Goal: Information Seeking & Learning: Learn about a topic

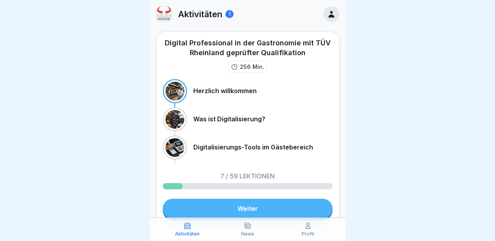
click at [248, 208] on link "Weiter" at bounding box center [248, 209] width 170 height 20
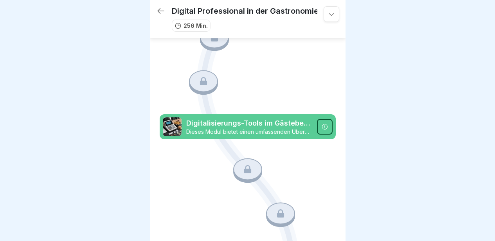
scroll to position [585, 0]
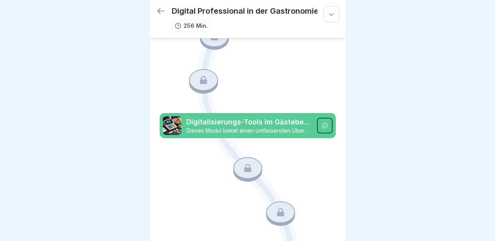
click at [278, 127] on p "Dieses Modul bietet einen umfassenden Überblick über die digitalisierten Abläuf…" at bounding box center [249, 130] width 126 height 7
click at [270, 127] on p "Dieses Modul bietet einen umfassenden Überblick über die digitalisierten Abläuf…" at bounding box center [249, 130] width 126 height 7
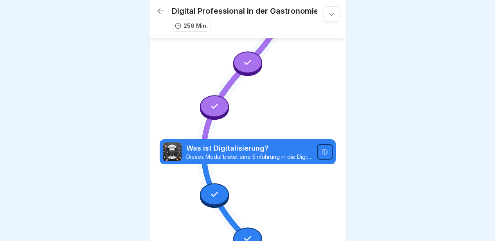
scroll to position [162, 0]
drag, startPoint x: 241, startPoint y: 142, endPoint x: 221, endPoint y: 143, distance: 20.0
click at [221, 153] on p "Dieses Modul bietet eine Einführung in die Digitalisierung in der Gastronomie. …" at bounding box center [249, 156] width 126 height 7
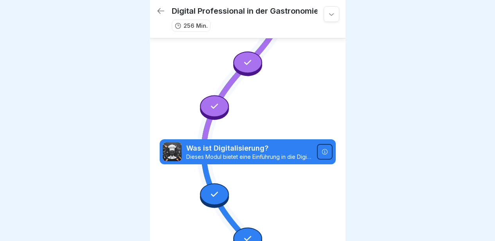
click at [204, 183] on div at bounding box center [214, 194] width 29 height 22
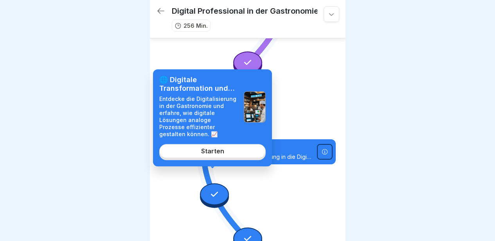
click at [212, 158] on link "Starten" at bounding box center [212, 151] width 106 height 14
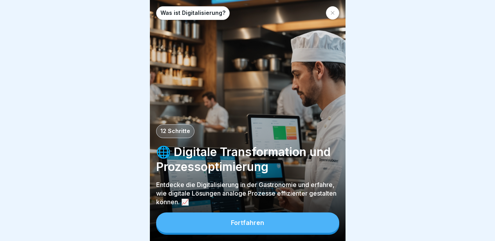
click at [230, 223] on button "Fortfahren" at bounding box center [247, 222] width 183 height 20
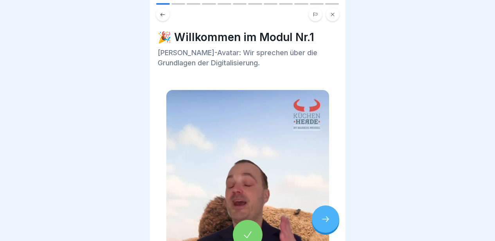
click at [249, 229] on icon at bounding box center [247, 234] width 11 height 11
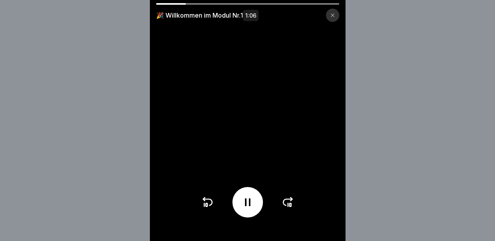
click at [280, 229] on video at bounding box center [248, 120] width 196 height 241
click at [289, 202] on icon at bounding box center [288, 202] width 13 height 13
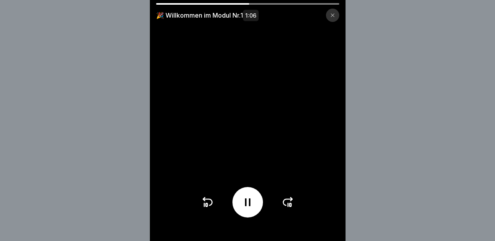
click at [289, 202] on icon at bounding box center [288, 202] width 13 height 13
click at [289, 202] on div at bounding box center [247, 202] width 93 height 31
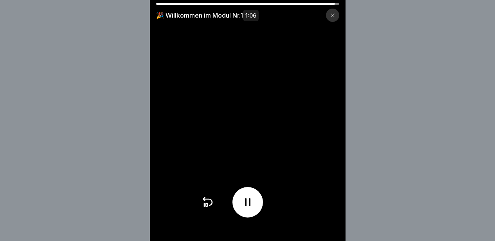
click at [289, 202] on div at bounding box center [247, 202] width 93 height 31
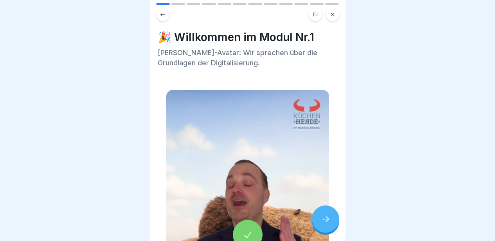
click at [330, 219] on icon at bounding box center [325, 218] width 9 height 9
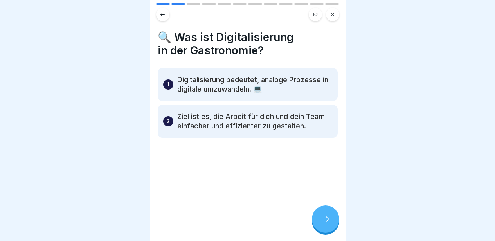
click at [235, 79] on p "Digitalisierung bedeutet, analoge Prozesse in digitale umzuwandeln. 💻" at bounding box center [254, 84] width 155 height 19
click at [314, 219] on div at bounding box center [325, 218] width 27 height 27
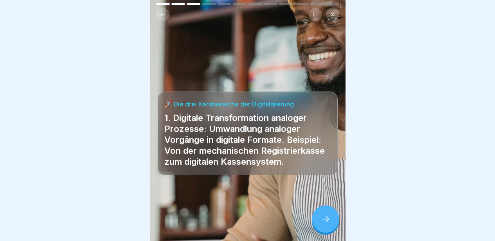
click at [314, 219] on div at bounding box center [325, 218] width 27 height 27
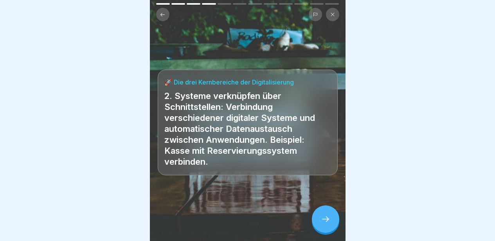
click at [314, 219] on div at bounding box center [325, 218] width 27 height 27
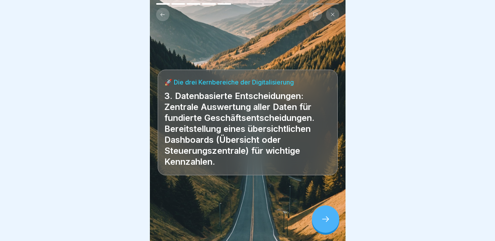
click at [314, 219] on div at bounding box center [325, 218] width 27 height 27
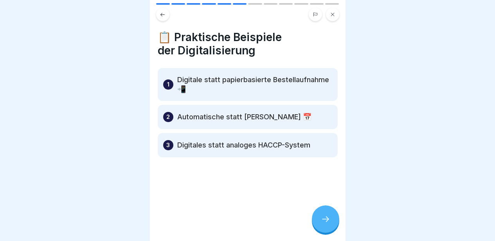
click at [314, 219] on div at bounding box center [325, 218] width 27 height 27
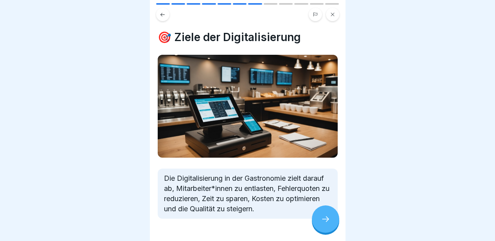
click at [314, 219] on div at bounding box center [325, 218] width 27 height 27
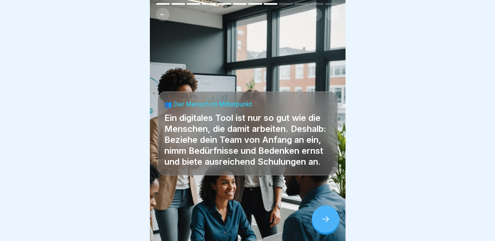
click at [314, 219] on div at bounding box center [325, 218] width 27 height 27
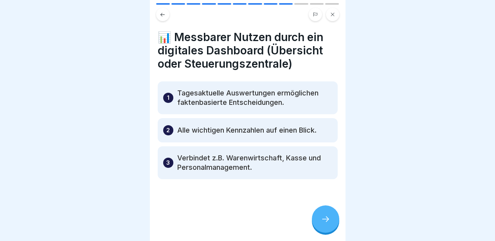
click at [314, 219] on div at bounding box center [325, 218] width 27 height 27
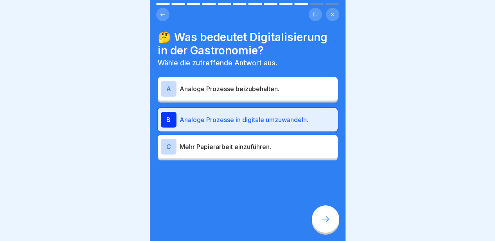
click at [314, 219] on div at bounding box center [325, 218] width 27 height 27
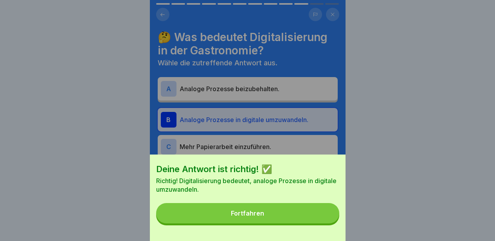
click at [303, 223] on button "Fortfahren" at bounding box center [247, 213] width 183 height 20
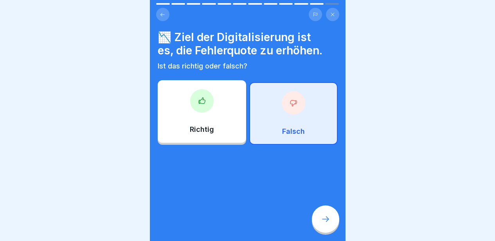
click at [302, 100] on div "Falsch" at bounding box center [293, 113] width 88 height 63
click at [323, 220] on icon at bounding box center [325, 218] width 9 height 9
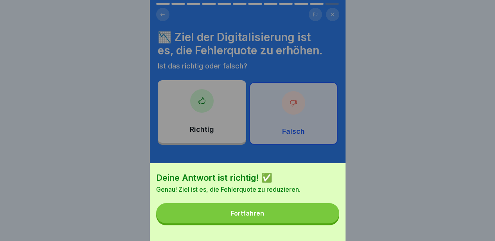
click at [311, 211] on button "Fortfahren" at bounding box center [247, 213] width 183 height 20
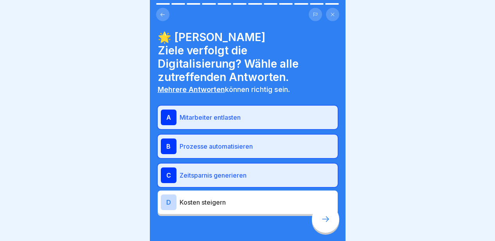
click at [256, 84] on div "🌟 [PERSON_NAME] Ziele verfolgt die Digitalisierung? Wähle alle zutreffenden Ant…" at bounding box center [248, 123] width 180 height 185
click at [259, 113] on p "Mitarbeiter entlasten" at bounding box center [257, 117] width 155 height 9
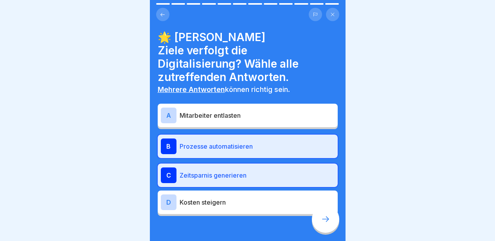
click at [261, 142] on p "Prozesse automatisieren" at bounding box center [257, 146] width 155 height 9
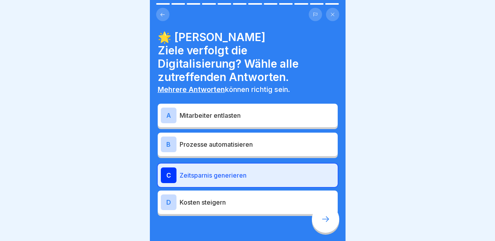
click at [262, 165] on div "C Zeitsparnis generieren" at bounding box center [248, 174] width 180 height 23
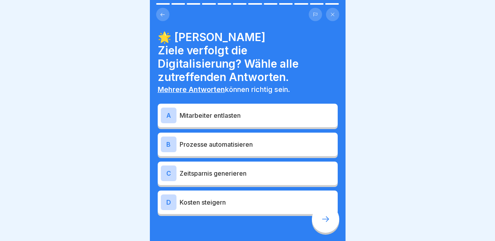
click at [329, 219] on icon at bounding box center [325, 218] width 9 height 9
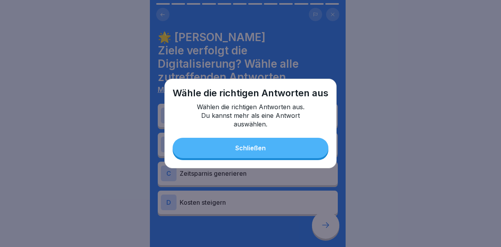
click at [295, 156] on button "Schließen" at bounding box center [250, 148] width 156 height 20
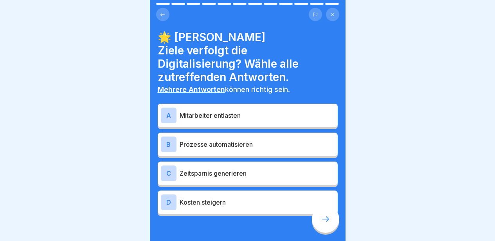
click at [268, 197] on div "D Kosten steigern" at bounding box center [248, 201] width 180 height 23
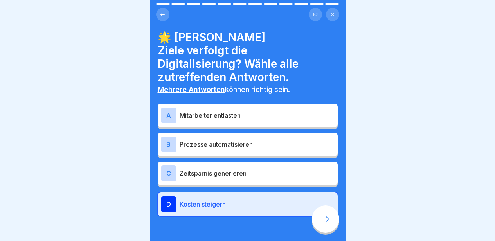
click at [274, 166] on div "C Zeitsparnis generieren" at bounding box center [248, 173] width 174 height 16
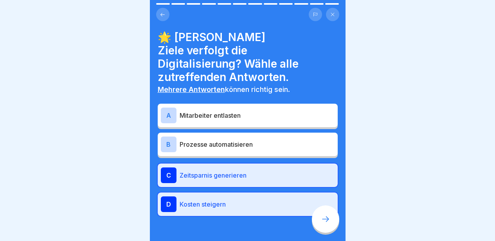
click at [269, 140] on p "Prozesse automatisieren" at bounding box center [257, 144] width 155 height 9
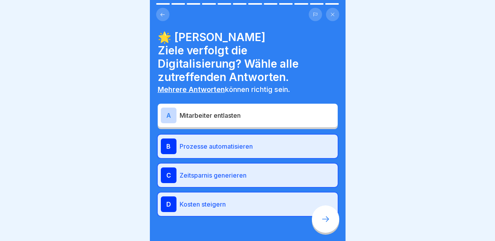
click at [263, 109] on div "A Mitarbeiter entlasten" at bounding box center [248, 116] width 174 height 16
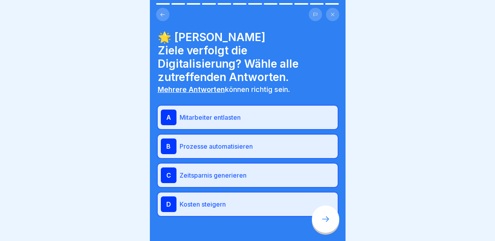
click at [252, 199] on p "Kosten steigern" at bounding box center [257, 203] width 155 height 9
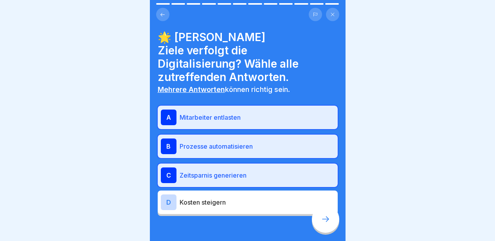
click at [328, 220] on div at bounding box center [325, 218] width 27 height 27
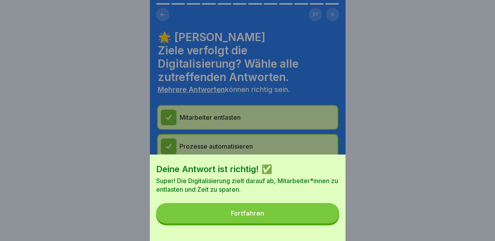
click at [328, 220] on button "Fortfahren" at bounding box center [247, 213] width 183 height 20
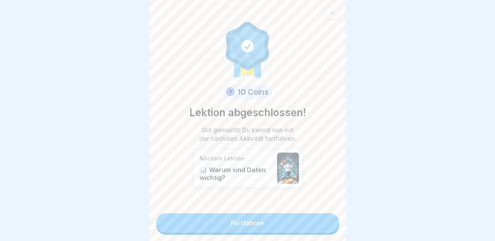
click at [301, 225] on link "Fortfahren" at bounding box center [247, 223] width 183 height 20
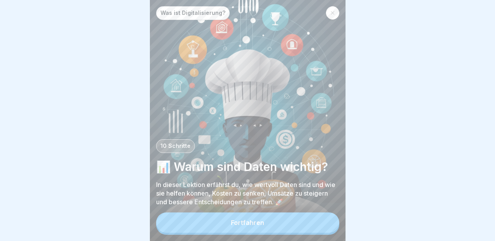
click at [300, 225] on button "Fortfahren" at bounding box center [247, 222] width 183 height 20
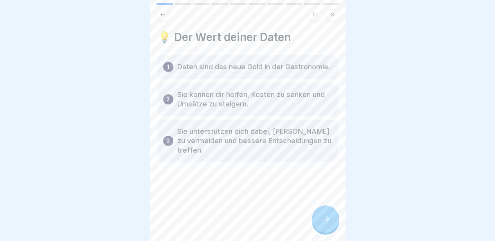
click at [300, 225] on div "💡 Der Wert deiner Daten 1 Daten sind das neue Gold in der Gastronomie. 2 Sie kö…" at bounding box center [248, 120] width 196 height 241
click at [326, 219] on div at bounding box center [325, 218] width 27 height 27
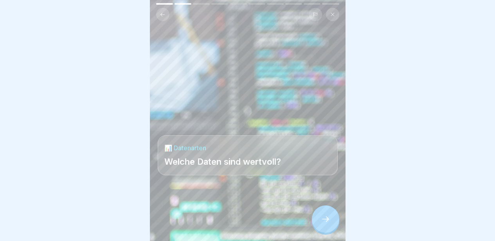
click at [325, 218] on div at bounding box center [325, 218] width 27 height 27
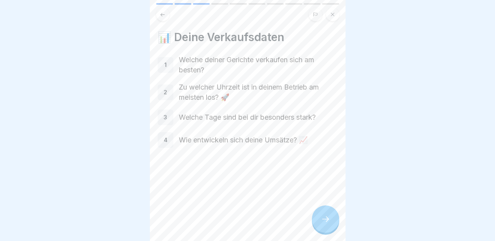
click at [326, 232] on div at bounding box center [325, 218] width 27 height 27
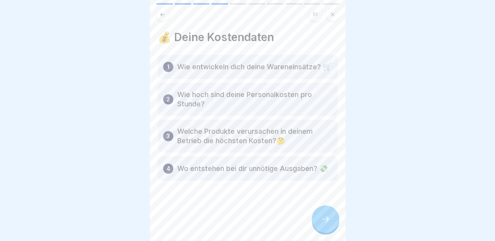
click at [326, 232] on div at bounding box center [325, 218] width 27 height 27
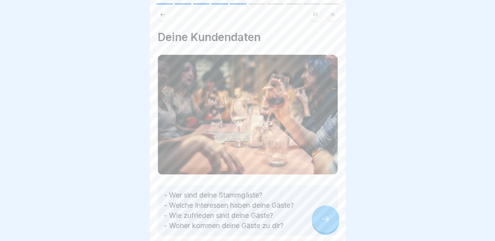
click at [326, 232] on div at bounding box center [325, 218] width 27 height 27
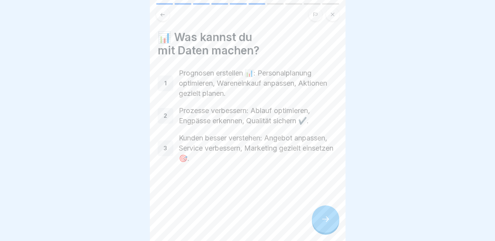
click at [326, 232] on div at bounding box center [325, 218] width 27 height 27
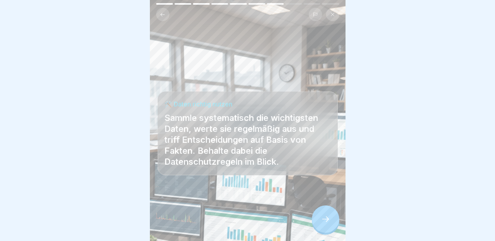
click at [326, 232] on div at bounding box center [325, 218] width 27 height 27
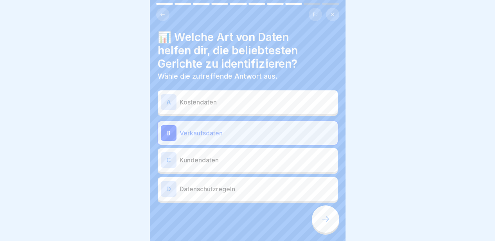
click at [326, 232] on div at bounding box center [325, 218] width 27 height 27
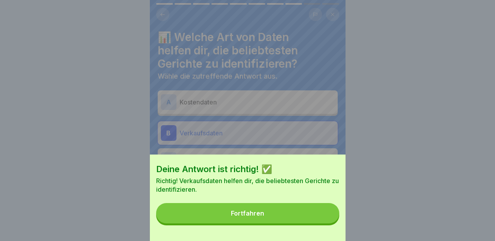
click at [305, 220] on button "Fortfahren" at bounding box center [247, 213] width 183 height 20
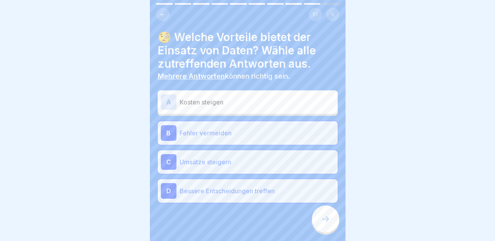
click at [324, 223] on icon at bounding box center [325, 218] width 9 height 9
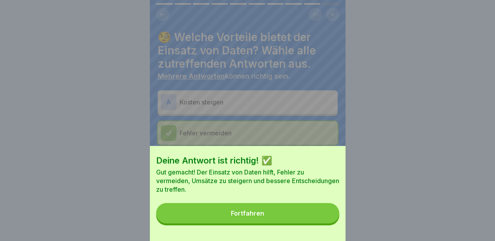
click at [324, 223] on button "Fortfahren" at bounding box center [247, 213] width 183 height 20
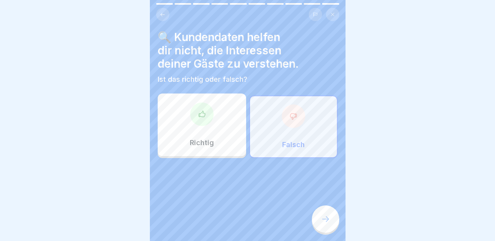
click at [323, 223] on icon at bounding box center [325, 218] width 9 height 9
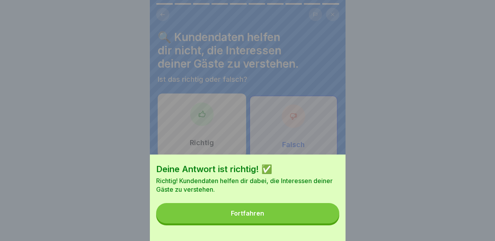
click at [323, 223] on button "Fortfahren" at bounding box center [247, 213] width 183 height 20
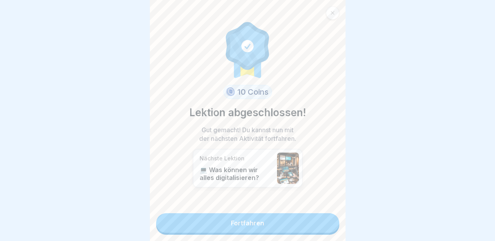
click at [323, 223] on link "Fortfahren" at bounding box center [247, 223] width 183 height 20
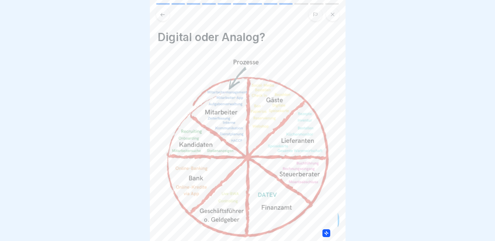
click at [323, 223] on img at bounding box center [248, 150] width 180 height 190
click at [323, 223] on icon at bounding box center [325, 218] width 9 height 9
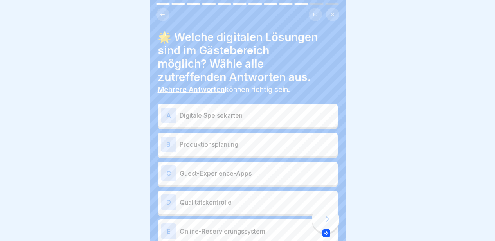
click at [323, 223] on icon at bounding box center [325, 218] width 9 height 9
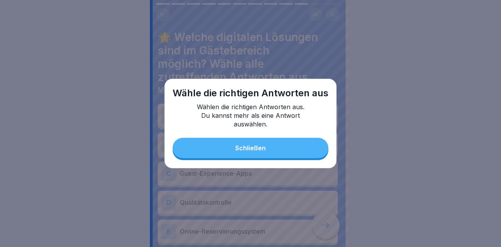
click at [307, 147] on button "Schließen" at bounding box center [250, 148] width 156 height 20
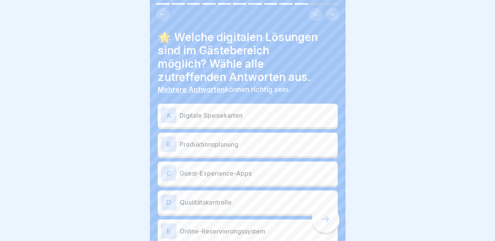
click at [279, 113] on p "Digitale Speisekarten" at bounding box center [257, 115] width 155 height 9
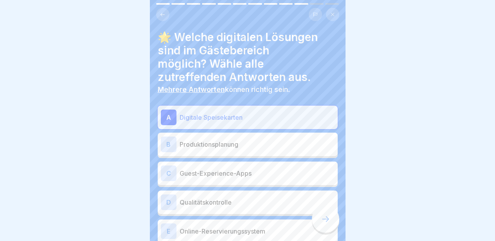
click at [272, 141] on p "Produktionsplanung" at bounding box center [257, 144] width 155 height 9
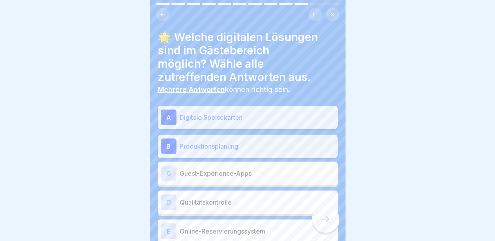
click at [269, 176] on p "Guest-Experience-Apps" at bounding box center [257, 173] width 155 height 9
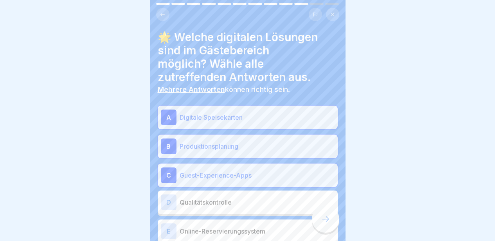
click at [268, 205] on p "Qualitätskontrolle" at bounding box center [257, 202] width 155 height 9
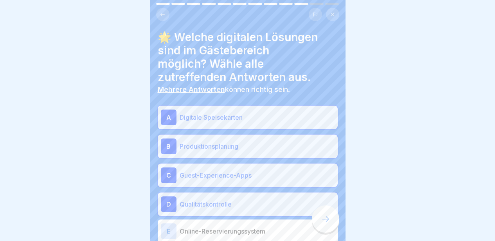
click at [263, 234] on p "Online-Reservierungssystem" at bounding box center [257, 230] width 155 height 9
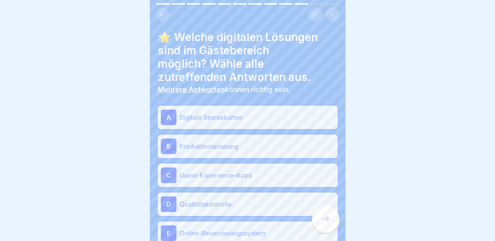
click at [323, 223] on icon at bounding box center [325, 218] width 9 height 9
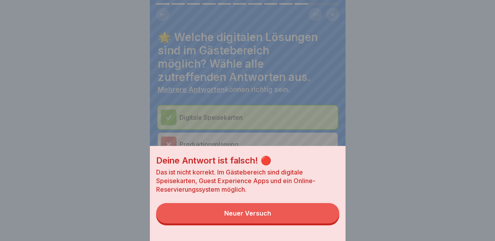
click at [323, 223] on button "Neuer Versuch" at bounding box center [247, 213] width 183 height 20
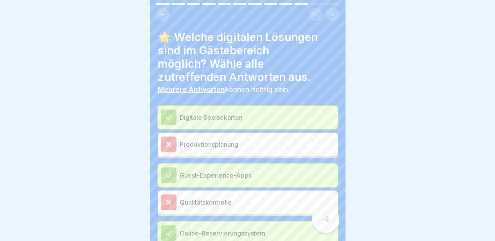
scroll to position [6, 0]
click at [329, 225] on div at bounding box center [325, 218] width 27 height 27
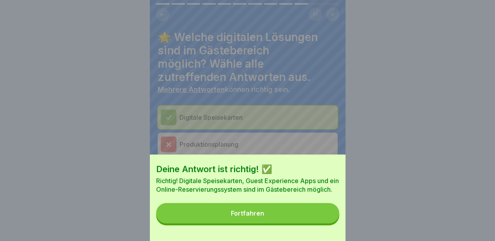
click at [320, 223] on button "Fortfahren" at bounding box center [247, 213] width 183 height 20
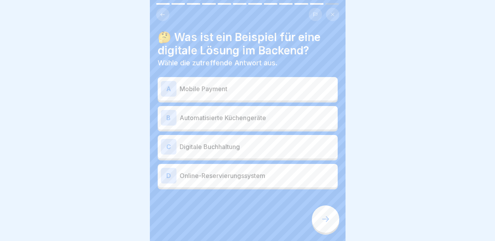
click at [282, 119] on div "B Automatisierte Küchengeräte" at bounding box center [248, 118] width 174 height 16
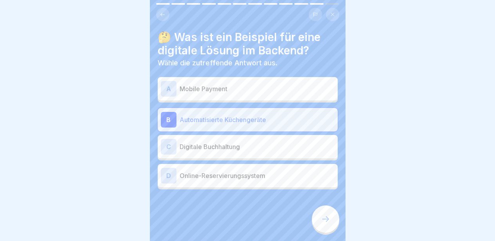
click at [265, 147] on div "C Digitale Buchhaltung" at bounding box center [248, 147] width 174 height 16
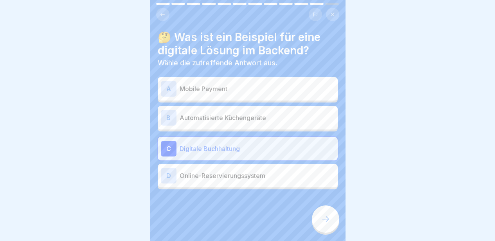
click at [327, 220] on icon at bounding box center [325, 218] width 9 height 9
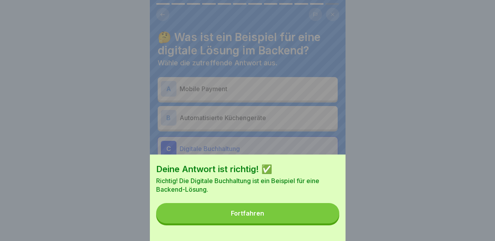
click at [327, 220] on button "Fortfahren" at bounding box center [247, 213] width 183 height 20
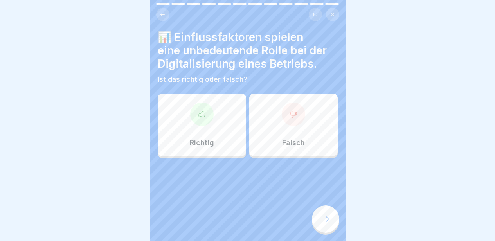
click at [327, 220] on icon at bounding box center [325, 218] width 9 height 9
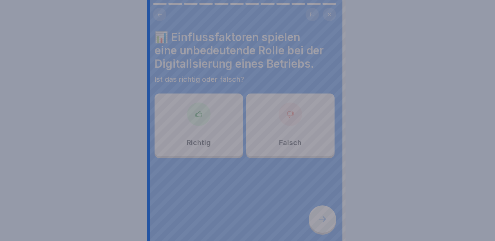
scroll to position [0, 0]
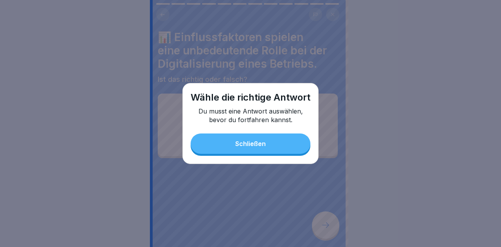
click at [295, 149] on button "Schließen" at bounding box center [250, 143] width 120 height 20
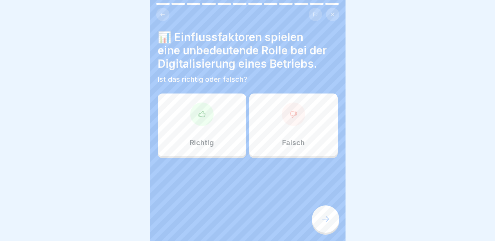
click at [278, 135] on div "Falsch" at bounding box center [293, 124] width 88 height 63
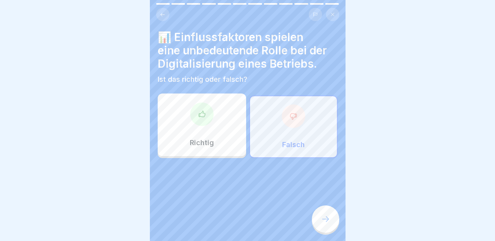
click at [325, 224] on icon at bounding box center [325, 218] width 9 height 9
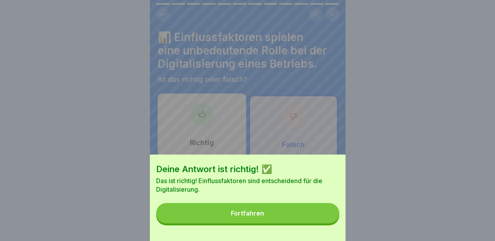
click at [325, 223] on button "Fortfahren" at bounding box center [247, 213] width 183 height 20
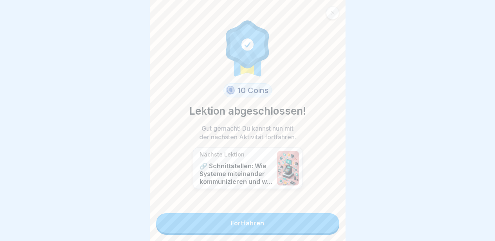
click at [325, 225] on link "Fortfahren" at bounding box center [247, 223] width 183 height 20
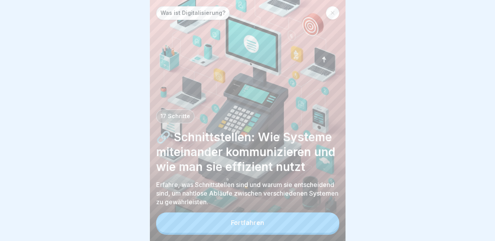
click at [325, 225] on button "Fortfahren" at bounding box center [247, 222] width 183 height 20
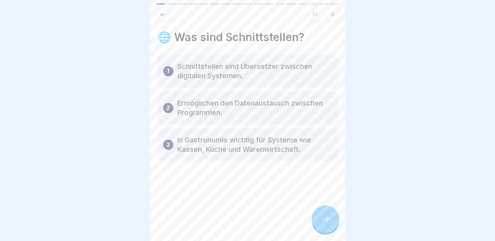
click at [325, 224] on icon at bounding box center [325, 218] width 9 height 9
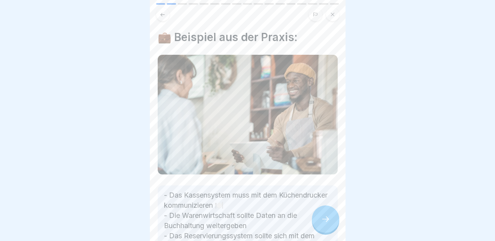
click at [325, 224] on icon at bounding box center [325, 218] width 9 height 9
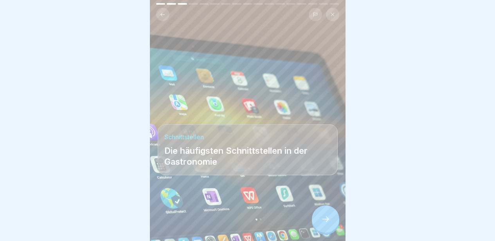
click at [325, 224] on icon at bounding box center [325, 218] width 9 height 9
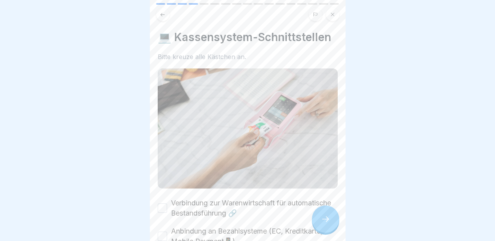
click at [325, 224] on icon at bounding box center [325, 218] width 9 height 9
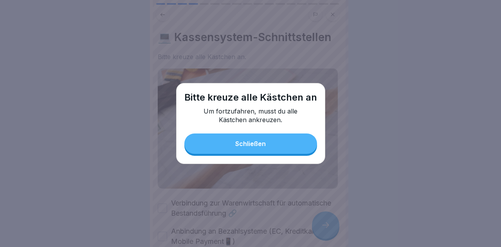
click at [273, 147] on button "Schließen" at bounding box center [250, 143] width 133 height 20
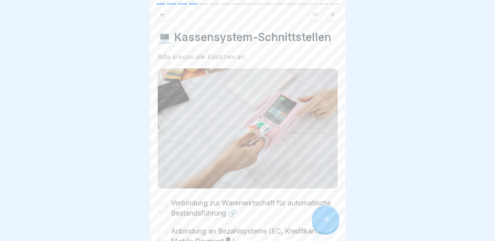
scroll to position [6, 0]
click at [160, 203] on button "Verbindung zur Warenwirtschaft für automatische Bestandsführung 🔗" at bounding box center [162, 207] width 9 height 9
click at [164, 231] on div "Anbindung an Bezahlsysteme (EC, Kreditkarte, Mobile Payment📱)" at bounding box center [248, 236] width 180 height 20
click at [163, 232] on button "Anbindung an Bezahlsysteme (EC, Kreditkarte, Mobile Payment📱)" at bounding box center [162, 236] width 9 height 9
click at [323, 220] on icon at bounding box center [325, 218] width 9 height 9
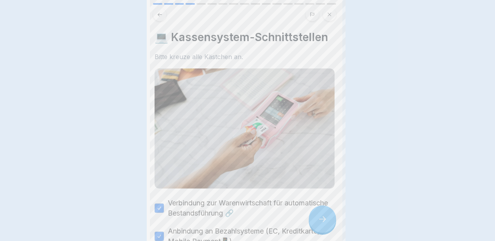
scroll to position [0, 0]
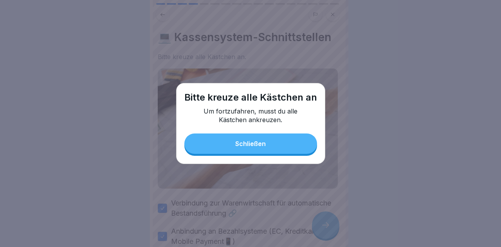
click at [293, 144] on button "Schließen" at bounding box center [250, 143] width 133 height 20
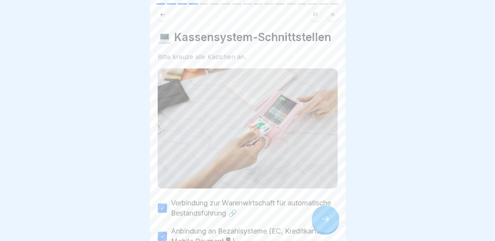
click at [316, 231] on div at bounding box center [325, 218] width 27 height 27
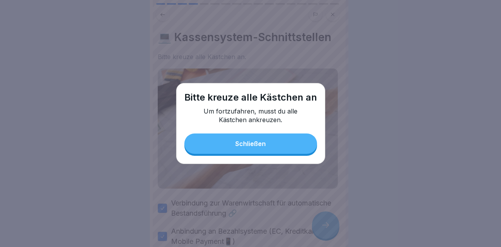
click at [293, 152] on button "Schließen" at bounding box center [250, 143] width 133 height 20
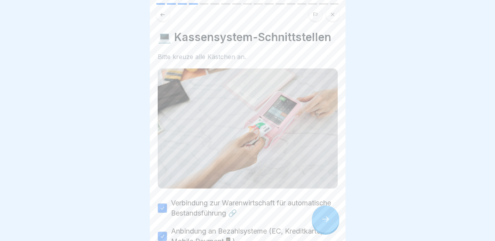
click at [323, 217] on div at bounding box center [325, 218] width 27 height 27
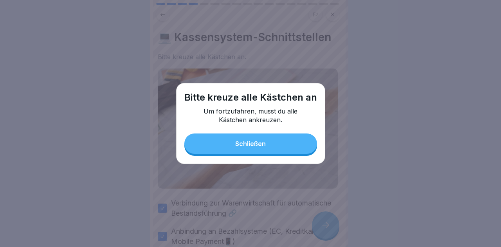
click at [293, 151] on button "Schließen" at bounding box center [250, 143] width 133 height 20
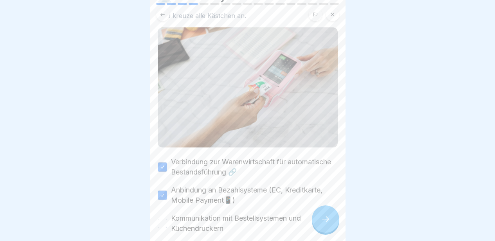
scroll to position [76, 0]
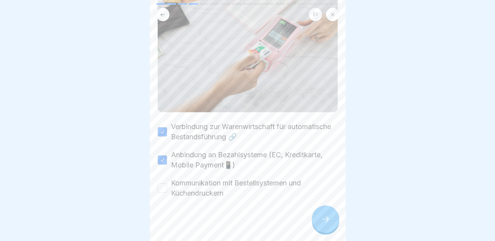
click at [165, 183] on button "Kommunikation mit Bestellsystemen und Küchendruckern" at bounding box center [162, 187] width 9 height 9
click at [324, 217] on icon at bounding box center [325, 218] width 9 height 9
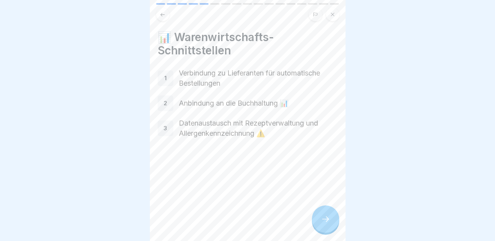
click at [324, 217] on icon at bounding box center [325, 218] width 9 height 9
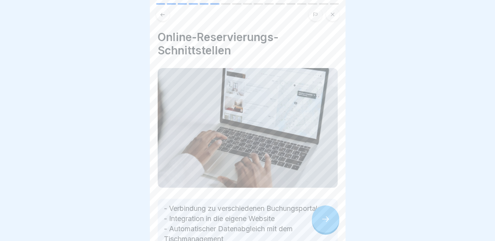
click at [324, 217] on icon at bounding box center [325, 218] width 9 height 9
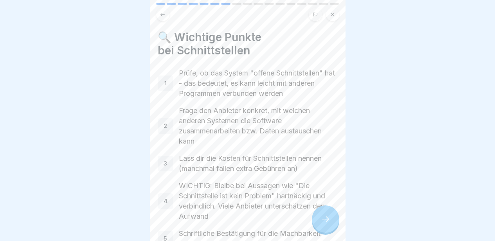
click at [324, 217] on icon at bounding box center [325, 218] width 9 height 9
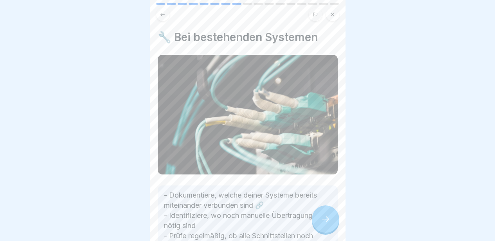
click at [324, 217] on icon at bounding box center [325, 218] width 9 height 9
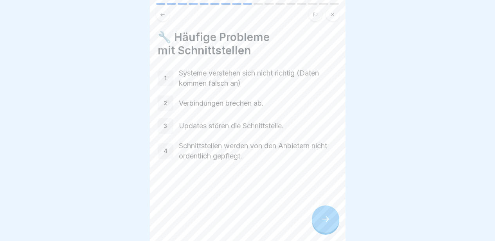
click at [324, 217] on icon at bounding box center [325, 218] width 9 height 9
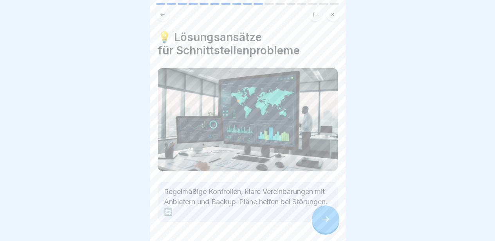
click at [324, 217] on icon at bounding box center [325, 218] width 9 height 9
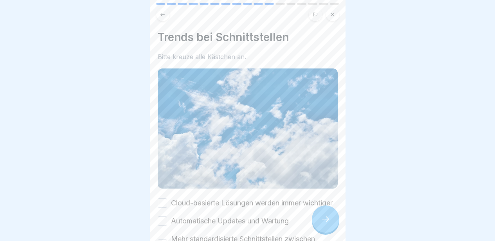
click at [324, 217] on icon at bounding box center [325, 218] width 9 height 9
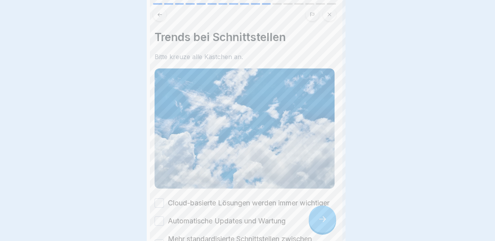
scroll to position [0, 0]
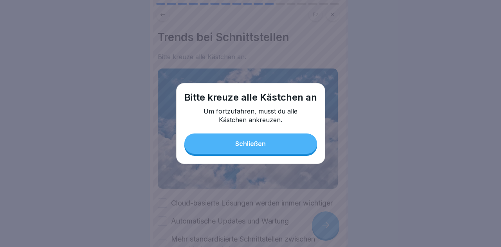
click at [292, 140] on button "Schließen" at bounding box center [250, 143] width 133 height 20
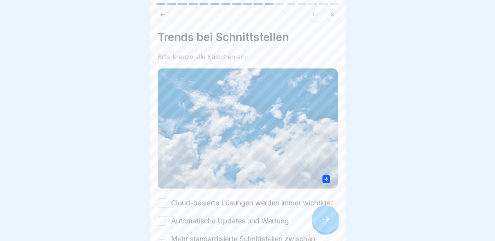
scroll to position [6, 0]
click at [161, 221] on button "Automatische Updates und Wartung" at bounding box center [162, 220] width 9 height 9
click at [160, 201] on button "Cloud-basierte Lösungen werden immer wichtiger" at bounding box center [162, 202] width 9 height 9
click at [318, 220] on div at bounding box center [325, 218] width 27 height 27
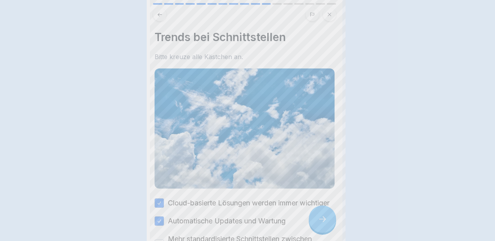
scroll to position [0, 0]
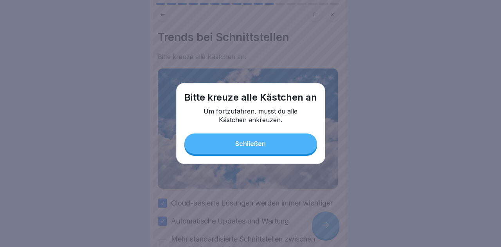
click at [289, 143] on button "Schließen" at bounding box center [250, 143] width 133 height 20
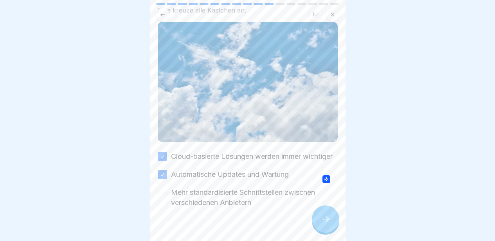
scroll to position [66, 0]
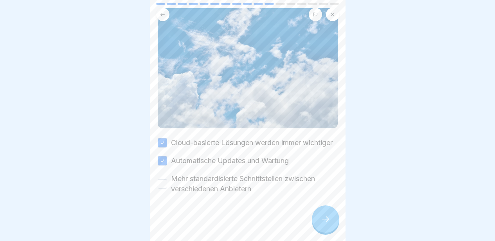
click at [163, 181] on button "Mehr standardisierte Schnittstellen zwischen verschiedenen Anbietern" at bounding box center [162, 183] width 9 height 9
drag, startPoint x: 325, startPoint y: 225, endPoint x: 325, endPoint y: 230, distance: 5.1
click at [325, 224] on icon at bounding box center [325, 218] width 9 height 9
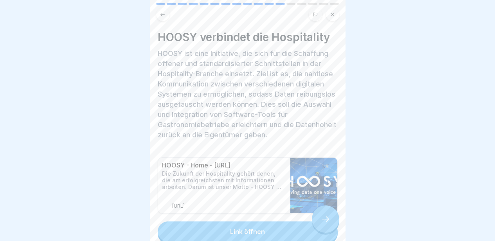
click at [325, 230] on div at bounding box center [325, 218] width 27 height 27
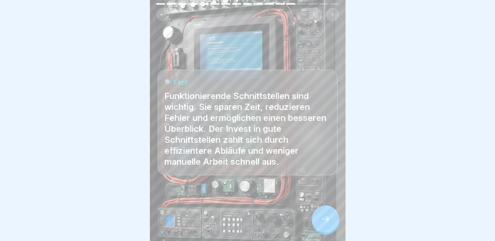
click at [325, 230] on div at bounding box center [325, 218] width 27 height 27
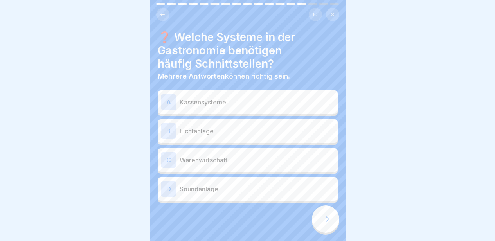
click at [289, 107] on div "A Kassensysteme" at bounding box center [248, 102] width 174 height 16
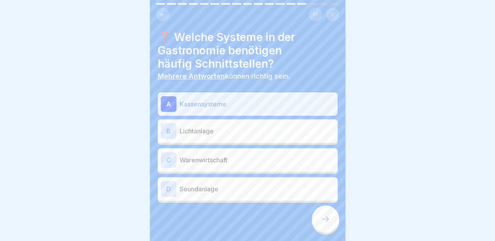
click at [284, 137] on div "B Lichtanlage" at bounding box center [248, 131] width 174 height 16
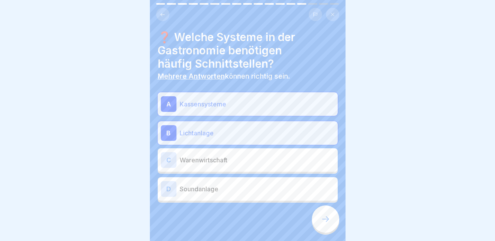
click at [281, 155] on p "Warenwirtschaft" at bounding box center [257, 159] width 155 height 9
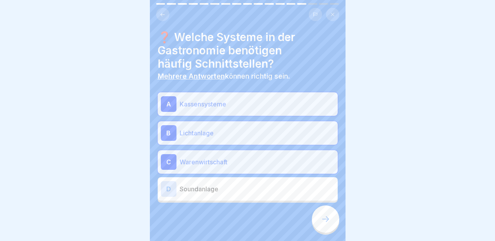
click at [276, 196] on div "D Soundanlage" at bounding box center [248, 189] width 174 height 16
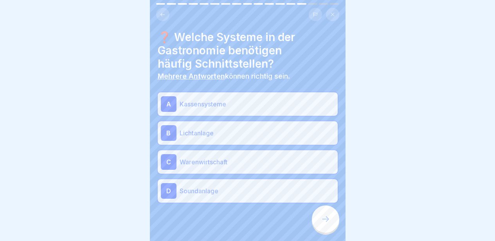
drag, startPoint x: 325, startPoint y: 228, endPoint x: 328, endPoint y: 231, distance: 4.5
click at [328, 231] on div at bounding box center [325, 218] width 27 height 27
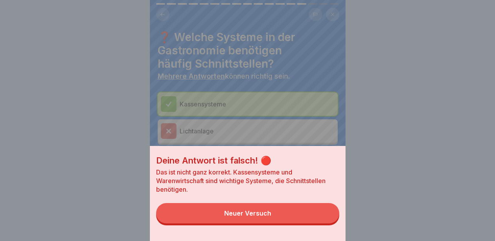
click at [302, 219] on button "Neuer Versuch" at bounding box center [247, 213] width 183 height 20
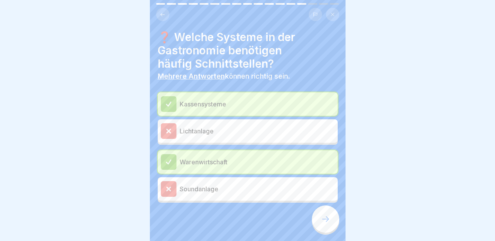
click at [317, 221] on div at bounding box center [325, 218] width 27 height 27
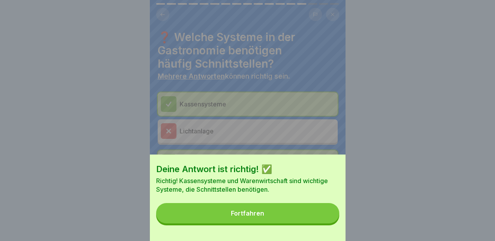
click at [314, 220] on button "Fortfahren" at bounding box center [247, 213] width 183 height 20
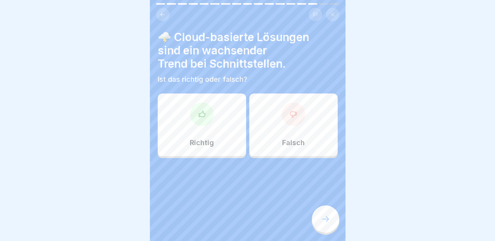
click at [227, 133] on div "Richtig" at bounding box center [202, 124] width 88 height 63
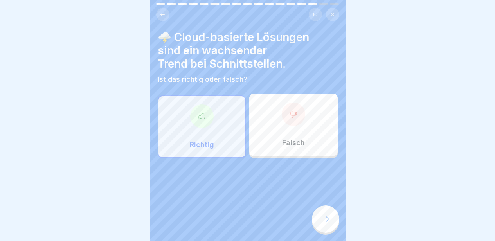
drag, startPoint x: 321, startPoint y: 214, endPoint x: 329, endPoint y: 223, distance: 12.2
click at [329, 223] on icon at bounding box center [325, 218] width 9 height 9
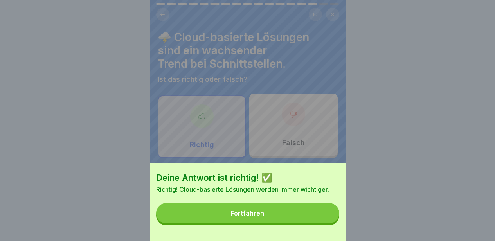
click at [329, 223] on button "Fortfahren" at bounding box center [247, 213] width 183 height 20
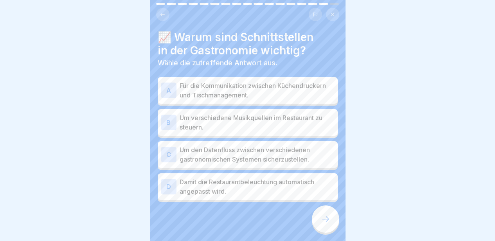
click at [329, 223] on icon at bounding box center [325, 218] width 9 height 9
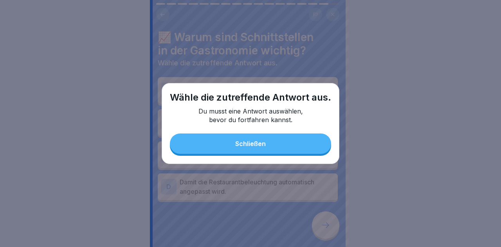
click at [314, 159] on div "Wähle die zutreffende Antwort aus. Du musst eine Antwort auswählen, bevor du fo…" at bounding box center [251, 123] width 178 height 81
click at [310, 151] on button "Schließen" at bounding box center [250, 143] width 161 height 20
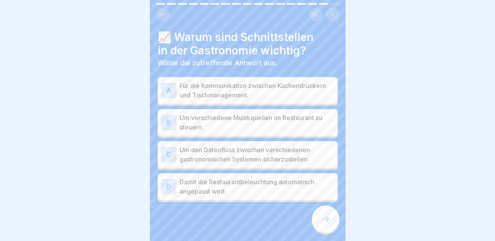
click at [292, 96] on p "Für die Kommunikation zwischen Küchendruckern und Tischmanagement." at bounding box center [257, 90] width 155 height 19
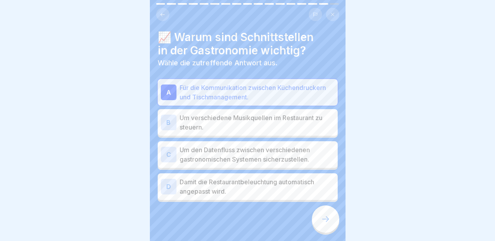
click at [292, 119] on p "Um verschiedene Musikquellen im Restaurant zu steuern." at bounding box center [257, 122] width 155 height 19
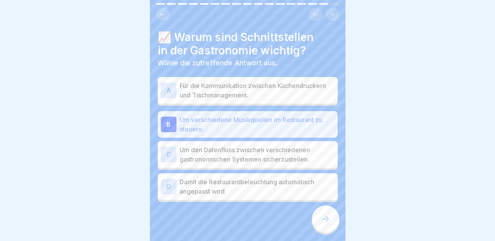
click at [289, 155] on p "Um den Datenfluss zwischen verschiedenen gastronomischen Systemen sicherzustell…" at bounding box center [257, 154] width 155 height 19
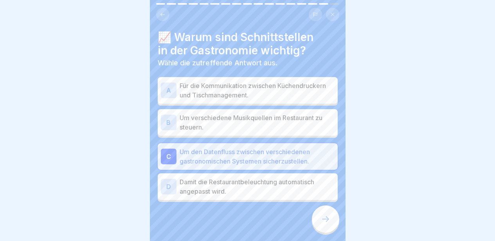
click at [320, 231] on div at bounding box center [325, 218] width 27 height 27
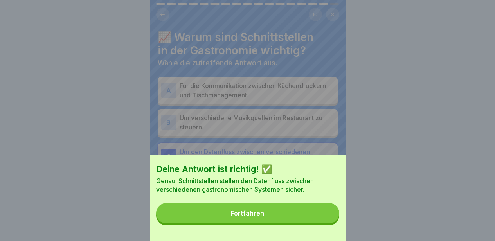
click at [313, 223] on button "Fortfahren" at bounding box center [247, 213] width 183 height 20
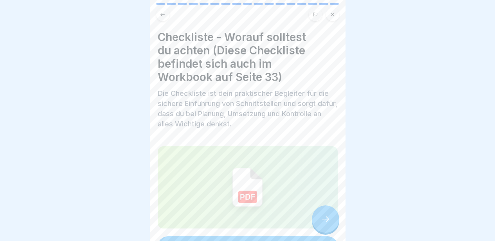
click at [323, 224] on icon at bounding box center [325, 218] width 9 height 9
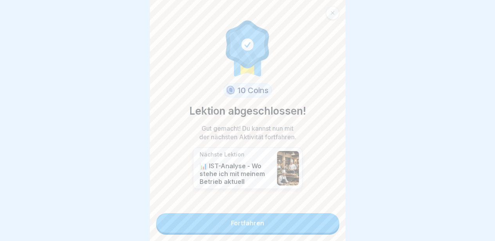
click at [323, 225] on link "Fortfahren" at bounding box center [247, 223] width 183 height 20
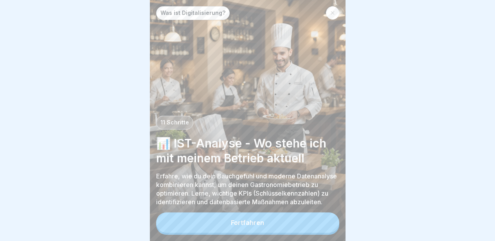
click at [323, 225] on button "Fortfahren" at bounding box center [247, 222] width 183 height 20
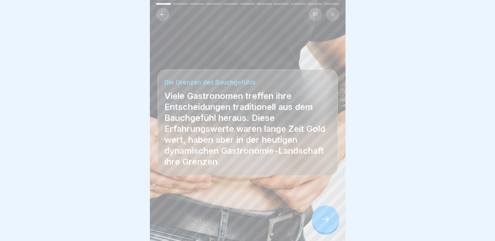
click at [323, 224] on icon at bounding box center [325, 218] width 9 height 9
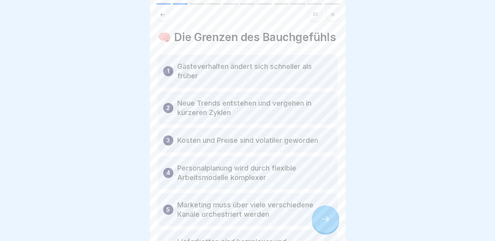
click at [323, 224] on icon at bounding box center [325, 218] width 9 height 9
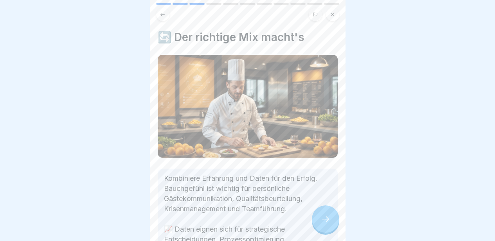
click at [323, 224] on icon at bounding box center [325, 218] width 9 height 9
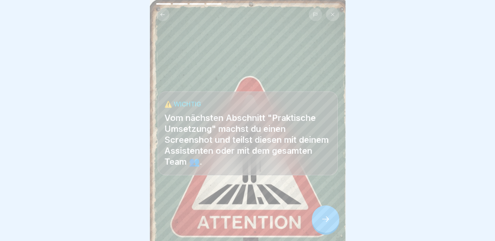
click at [323, 224] on icon at bounding box center [325, 218] width 9 height 9
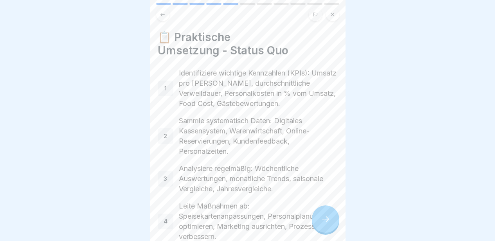
click at [323, 224] on icon at bounding box center [325, 218] width 9 height 9
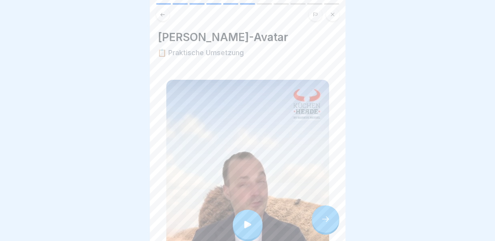
click at [323, 224] on icon at bounding box center [325, 218] width 9 height 9
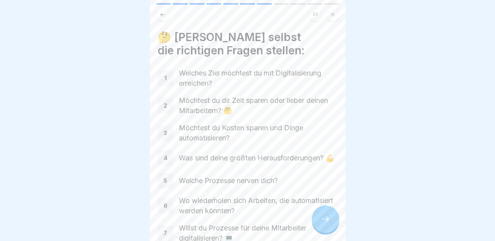
click at [323, 224] on icon at bounding box center [325, 218] width 9 height 9
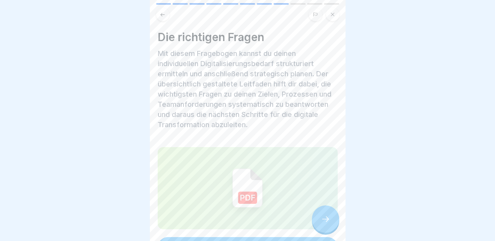
click at [323, 224] on icon at bounding box center [325, 218] width 9 height 9
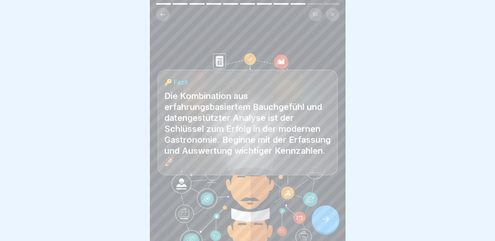
click at [323, 224] on icon at bounding box center [325, 218] width 9 height 9
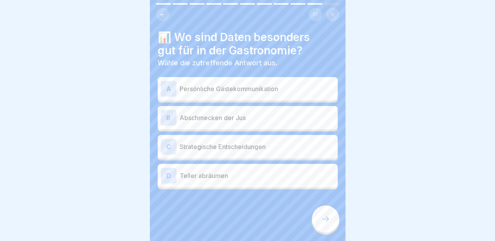
click at [273, 146] on p "Strategische Entscheidungen" at bounding box center [257, 146] width 155 height 9
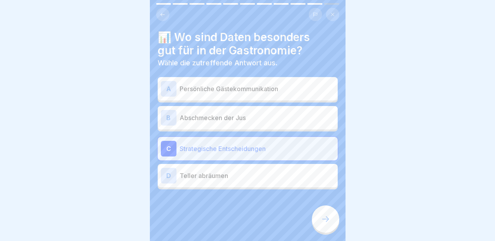
click at [259, 92] on p "Persönliche Gästekommunikation" at bounding box center [257, 88] width 155 height 9
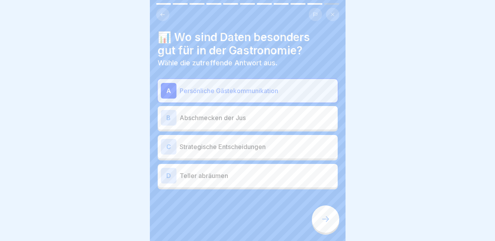
click at [320, 219] on div at bounding box center [325, 218] width 27 height 27
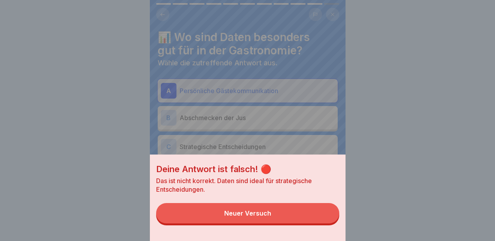
click at [290, 219] on button "Neuer Versuch" at bounding box center [247, 213] width 183 height 20
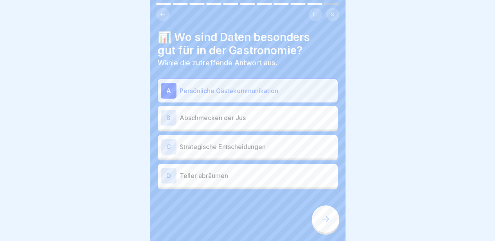
click at [254, 151] on div "C Strategische Entscheidungen" at bounding box center [248, 147] width 174 height 16
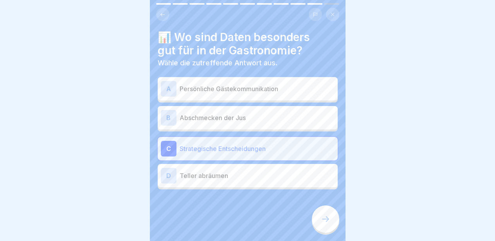
click at [317, 216] on div at bounding box center [325, 218] width 27 height 27
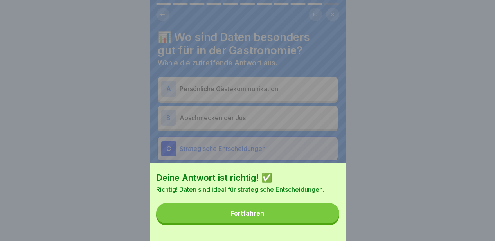
click at [311, 215] on button "Fortfahren" at bounding box center [247, 213] width 183 height 20
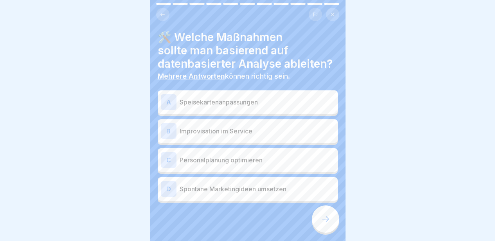
click at [251, 110] on div "A Speisekartenanpassungen" at bounding box center [248, 102] width 174 height 16
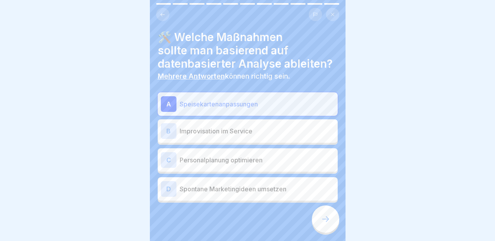
click at [321, 224] on icon at bounding box center [325, 218] width 9 height 9
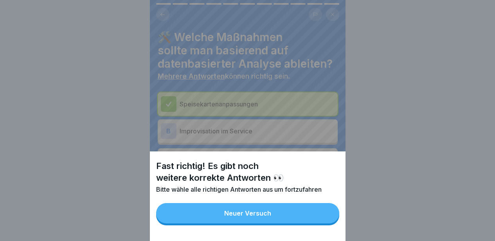
click at [311, 217] on button "Neuer Versuch" at bounding box center [247, 213] width 183 height 20
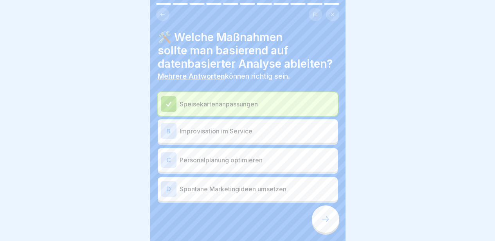
click at [270, 194] on p "Spontane Marketingideen umsetzen" at bounding box center [257, 188] width 155 height 9
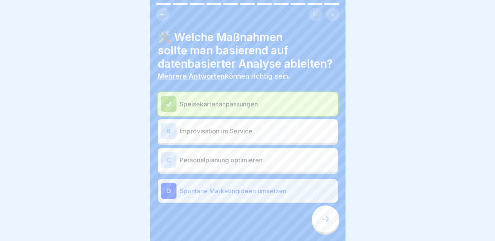
click at [252, 165] on p "Personalplanung optimieren" at bounding box center [257, 159] width 155 height 9
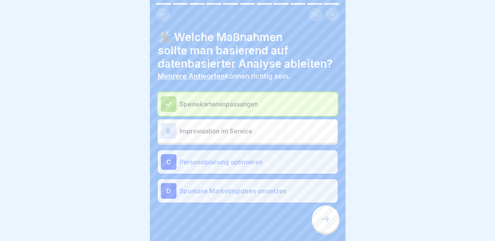
click at [323, 224] on icon at bounding box center [325, 218] width 9 height 9
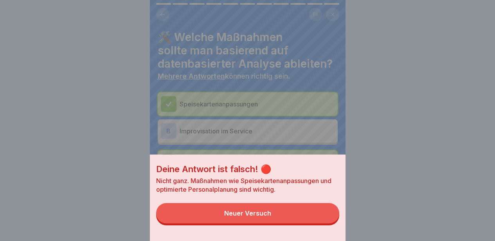
click at [323, 223] on button "Neuer Versuch" at bounding box center [247, 213] width 183 height 20
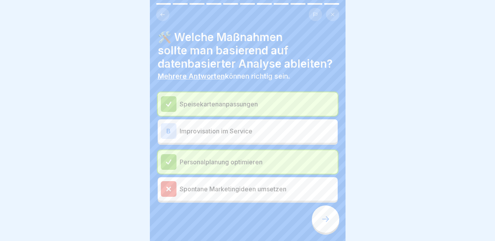
click at [334, 233] on div at bounding box center [325, 218] width 27 height 27
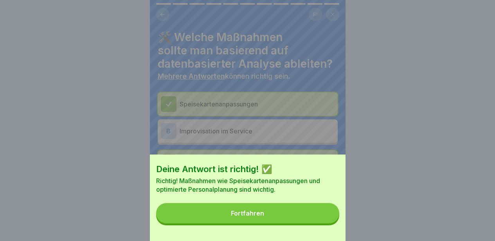
click at [321, 223] on button "Fortfahren" at bounding box center [247, 213] width 183 height 20
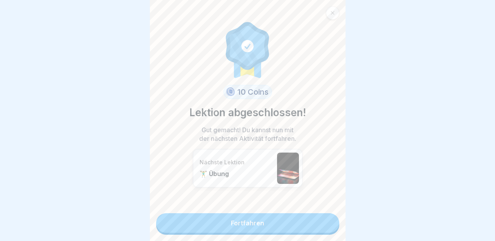
click at [321, 223] on link "Fortfahren" at bounding box center [247, 223] width 183 height 20
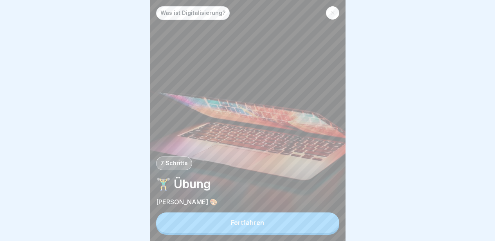
click at [321, 223] on button "Fortfahren" at bounding box center [247, 222] width 183 height 20
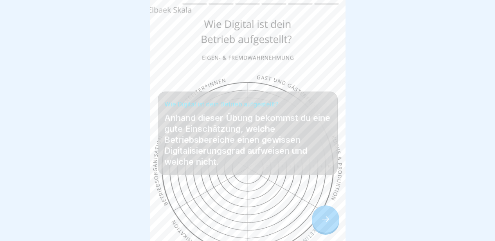
click at [321, 223] on icon at bounding box center [325, 218] width 9 height 9
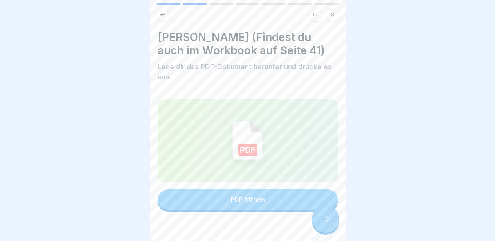
click at [321, 223] on icon at bounding box center [325, 218] width 9 height 9
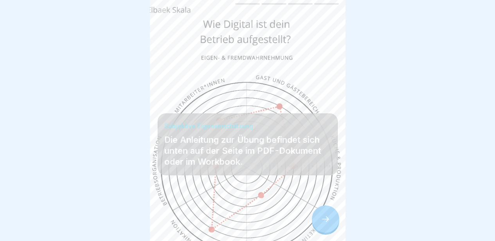
click at [321, 223] on icon at bounding box center [325, 218] width 9 height 9
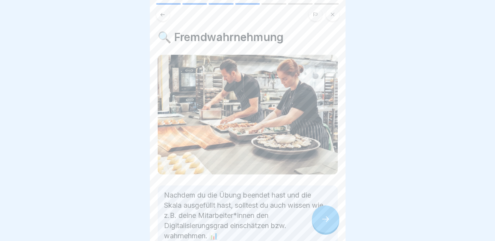
click at [321, 223] on icon at bounding box center [325, 218] width 9 height 9
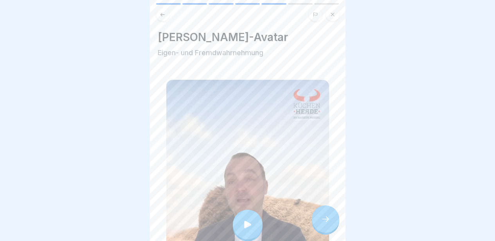
click at [321, 223] on icon at bounding box center [325, 218] width 9 height 9
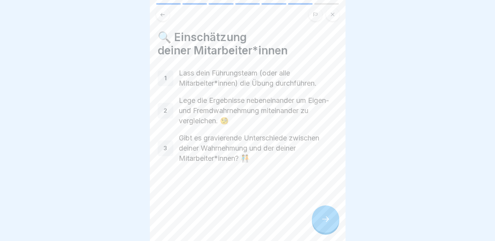
click at [319, 223] on div at bounding box center [325, 218] width 27 height 27
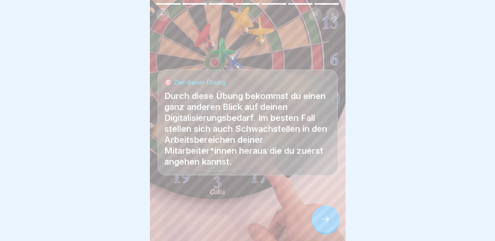
click at [318, 221] on div at bounding box center [325, 218] width 27 height 27
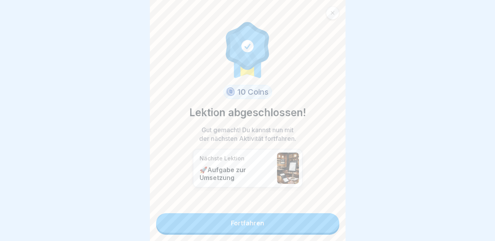
click at [318, 221] on link "Fortfahren" at bounding box center [247, 223] width 183 height 20
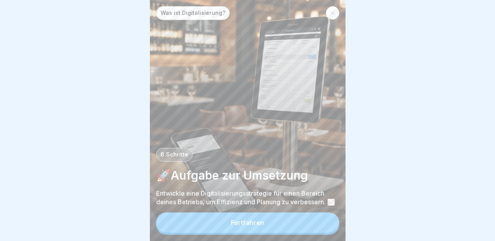
click at [315, 229] on button "Fortfahren" at bounding box center [247, 222] width 183 height 20
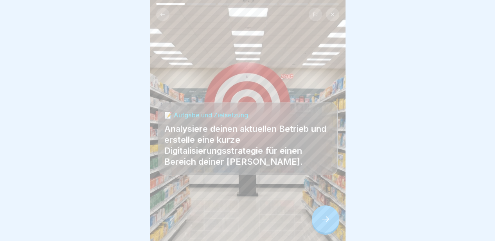
click at [315, 229] on div at bounding box center [325, 218] width 27 height 27
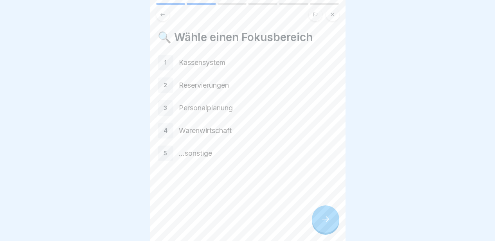
click at [318, 229] on div at bounding box center [325, 218] width 27 height 27
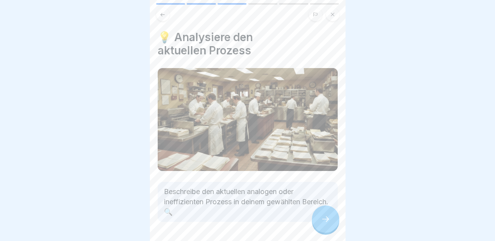
click at [318, 229] on div at bounding box center [325, 218] width 27 height 27
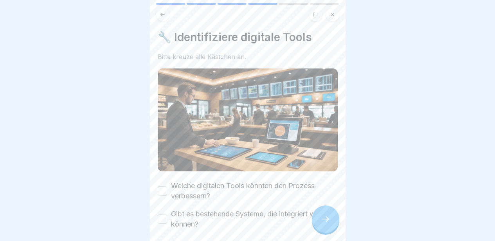
click at [318, 229] on div at bounding box center [325, 218] width 27 height 27
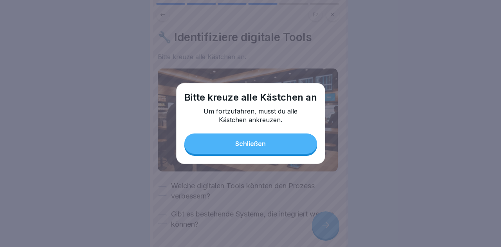
click at [295, 150] on button "Schließen" at bounding box center [250, 143] width 133 height 20
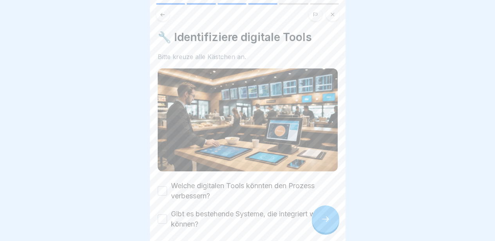
scroll to position [32, 0]
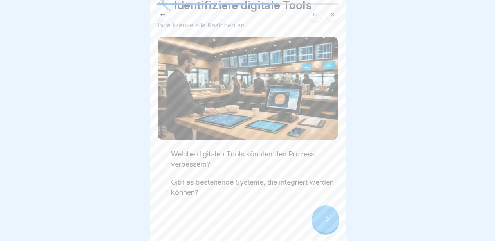
click at [160, 157] on button "Welche digitalen Tools könnten den Prozess verbessern?" at bounding box center [162, 158] width 9 height 9
click at [159, 183] on button "Gibt es bestehende Systeme, die integriert werden können?" at bounding box center [162, 187] width 9 height 9
click at [318, 222] on div at bounding box center [325, 218] width 27 height 27
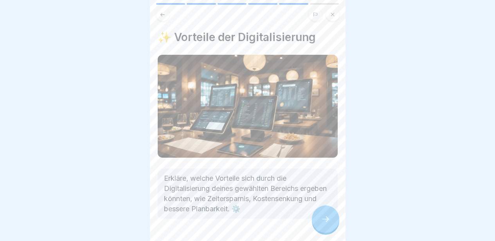
click at [318, 222] on div at bounding box center [325, 218] width 27 height 27
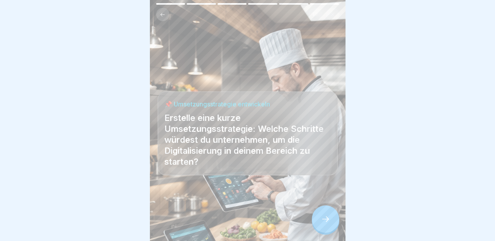
click at [318, 222] on div at bounding box center [325, 218] width 27 height 27
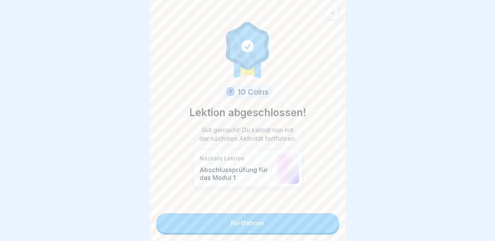
click at [318, 222] on link "Fortfahren" at bounding box center [247, 223] width 183 height 20
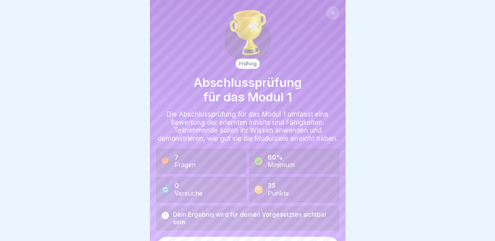
click at [318, 222] on div "Dein Ergebnis wird für deinen Vorgesetzten sichtbar sein." at bounding box center [253, 218] width 161 height 15
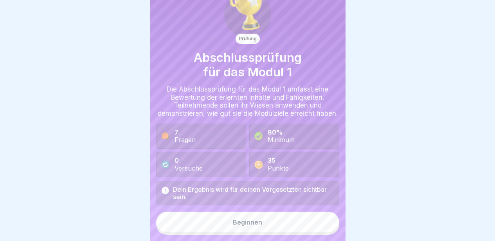
click at [273, 233] on button "Beginnen" at bounding box center [247, 222] width 183 height 21
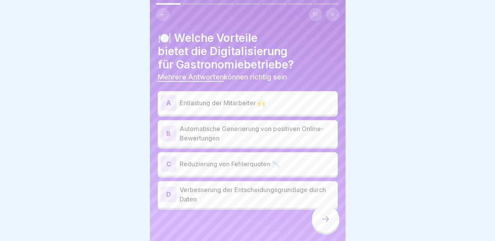
click at [242, 99] on p "Entlastung der Mitarbeiter 🙌" at bounding box center [257, 102] width 155 height 9
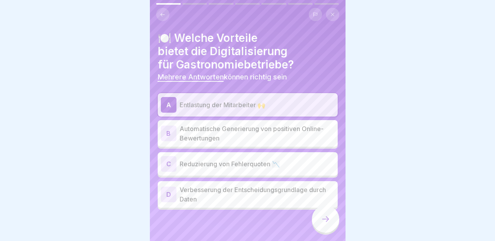
click at [238, 162] on p "Reduzierung von Fehlerquoten 📉" at bounding box center [257, 163] width 155 height 9
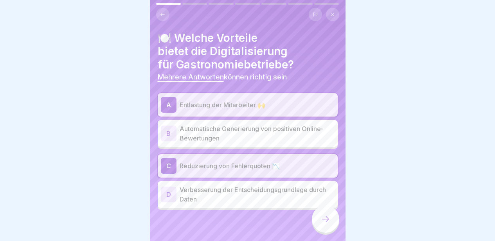
click at [237, 187] on p "Verbesserung der Entscheidungsgrundlage durch Daten" at bounding box center [257, 194] width 155 height 19
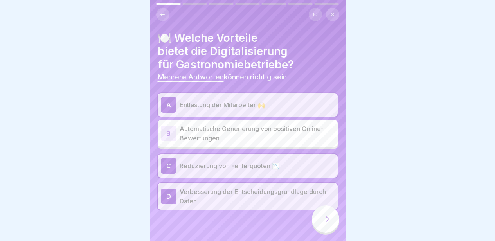
click at [323, 224] on icon at bounding box center [325, 218] width 9 height 9
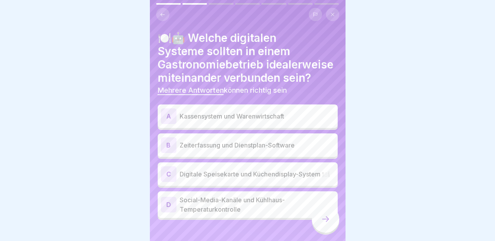
click at [259, 121] on p "Kassensystem und Warenwirtschaft" at bounding box center [257, 115] width 155 height 9
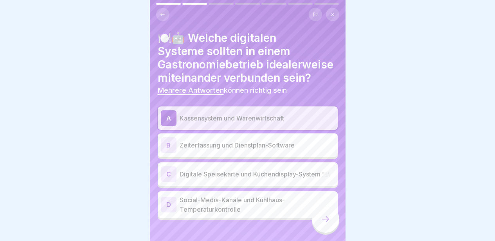
click at [262, 150] on p "Zeiterfassung und Dienstplan-Software" at bounding box center [257, 144] width 155 height 9
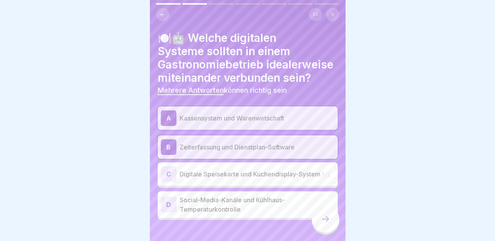
click at [262, 179] on p "Digitale Speisekarte und Küchendisplay-System 🍽️" at bounding box center [257, 173] width 155 height 9
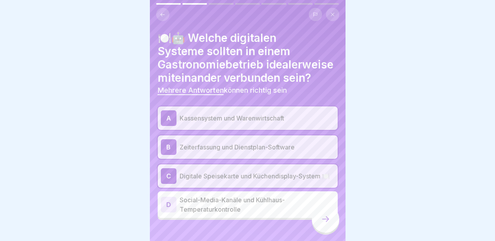
click at [323, 224] on icon at bounding box center [325, 218] width 9 height 9
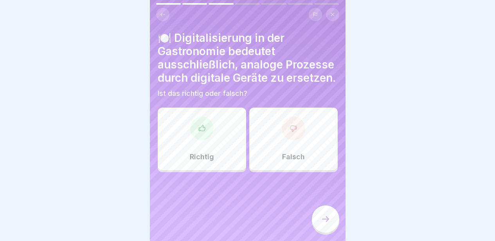
click at [284, 161] on p "Falsch" at bounding box center [293, 157] width 23 height 9
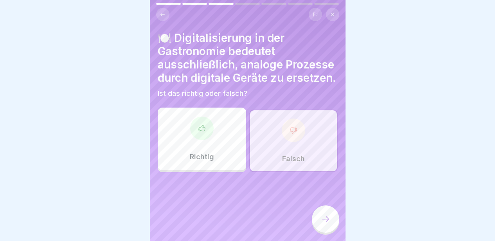
click at [318, 217] on div at bounding box center [325, 218] width 27 height 27
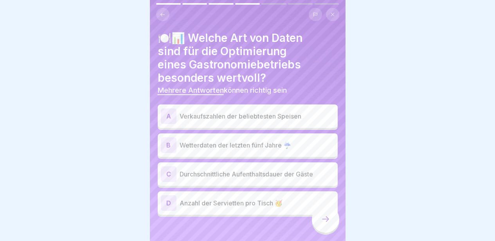
click at [306, 116] on p "Verkaufszahlen der beliebtesten Speisen" at bounding box center [257, 115] width 155 height 9
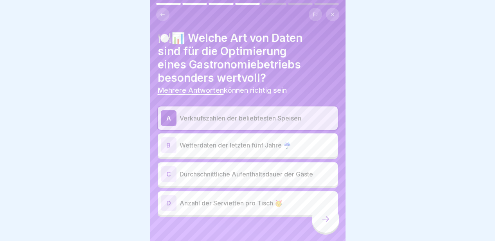
click at [284, 174] on p "Durchschnittliche Aufenthaltsdauer der Gäste" at bounding box center [257, 173] width 155 height 9
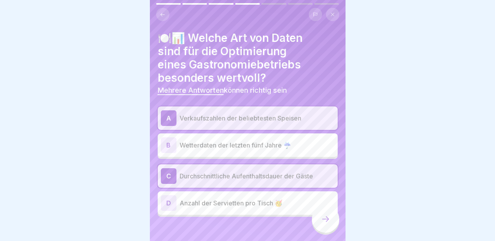
click at [325, 223] on icon at bounding box center [325, 218] width 9 height 9
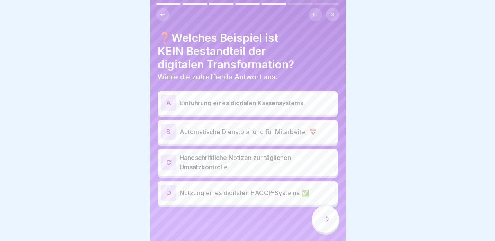
click at [278, 162] on p "Handschriftliche Notizen zur täglichen Umsatzkontrolle" at bounding box center [257, 162] width 155 height 19
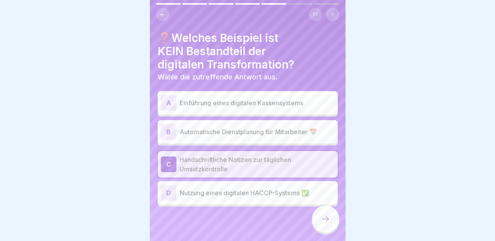
click at [318, 222] on div at bounding box center [325, 218] width 27 height 27
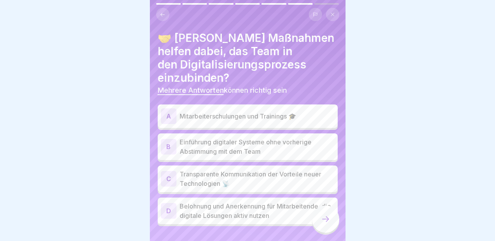
click at [268, 105] on div "A Mitarbeiterschulungen und Trainings 🎓" at bounding box center [248, 115] width 180 height 23
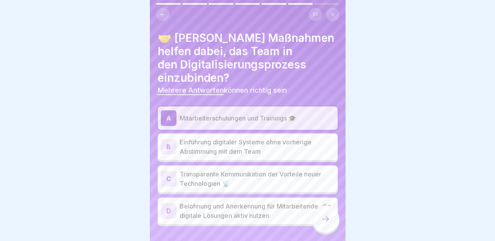
click at [265, 177] on p "Transparente Kommunikation der Vorteile neuer Technologien 📡" at bounding box center [257, 178] width 155 height 19
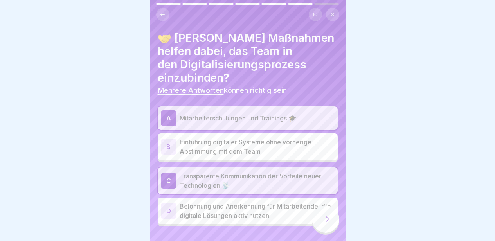
click at [266, 211] on p "Belohnung und Anerkennung für Mitarbeitende, die digitale Lösungen aktiv nutzen" at bounding box center [257, 210] width 155 height 19
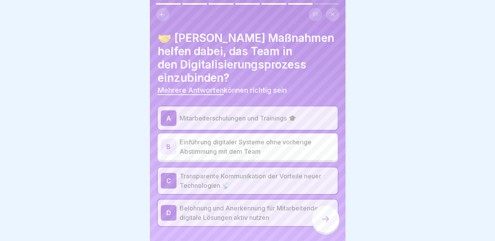
click at [324, 224] on icon at bounding box center [325, 218] width 9 height 9
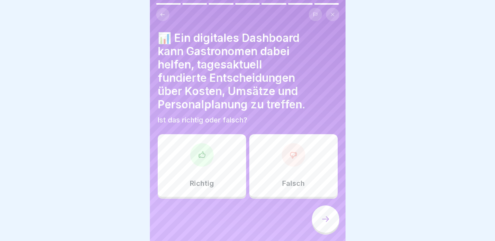
click at [205, 180] on p "Richtig" at bounding box center [202, 183] width 24 height 9
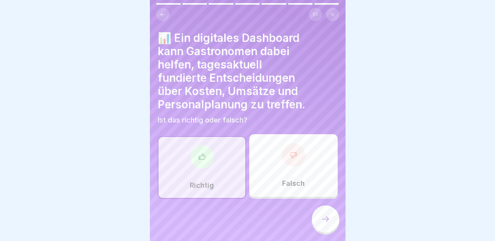
click at [317, 222] on div at bounding box center [325, 218] width 27 height 27
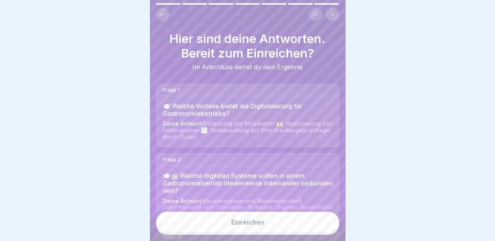
click at [286, 228] on button "Einreichen" at bounding box center [247, 222] width 183 height 21
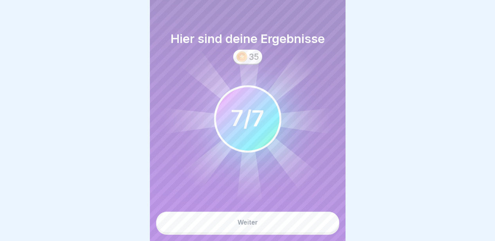
click at [286, 228] on button "Weiter" at bounding box center [247, 222] width 183 height 21
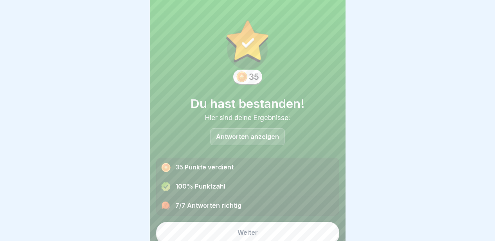
click at [286, 228] on button "Weiter" at bounding box center [247, 232] width 183 height 21
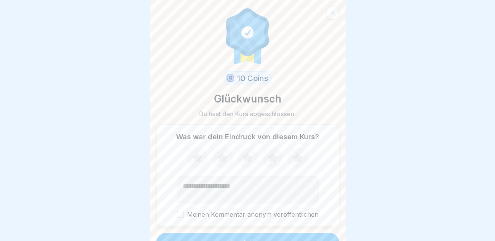
click at [271, 158] on icon at bounding box center [272, 158] width 10 height 10
click at [178, 214] on button "Meinen Kommentar anonym veröffentlichen" at bounding box center [180, 214] width 7 height 7
click at [239, 235] on button "Fortfahren" at bounding box center [247, 243] width 183 height 20
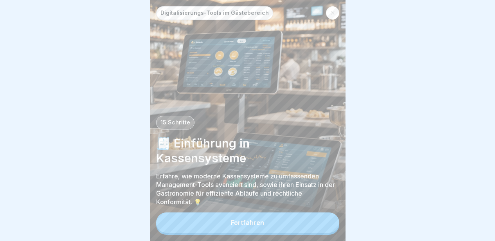
click at [239, 233] on button "Fortfahren" at bounding box center [247, 222] width 183 height 20
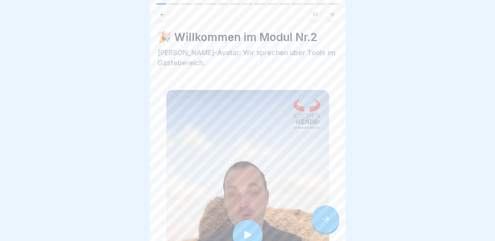
click at [239, 235] on div at bounding box center [248, 235] width 30 height 30
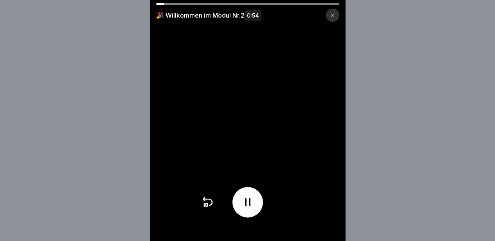
scroll to position [6, 0]
